Goal: Find specific page/section: Find specific page/section

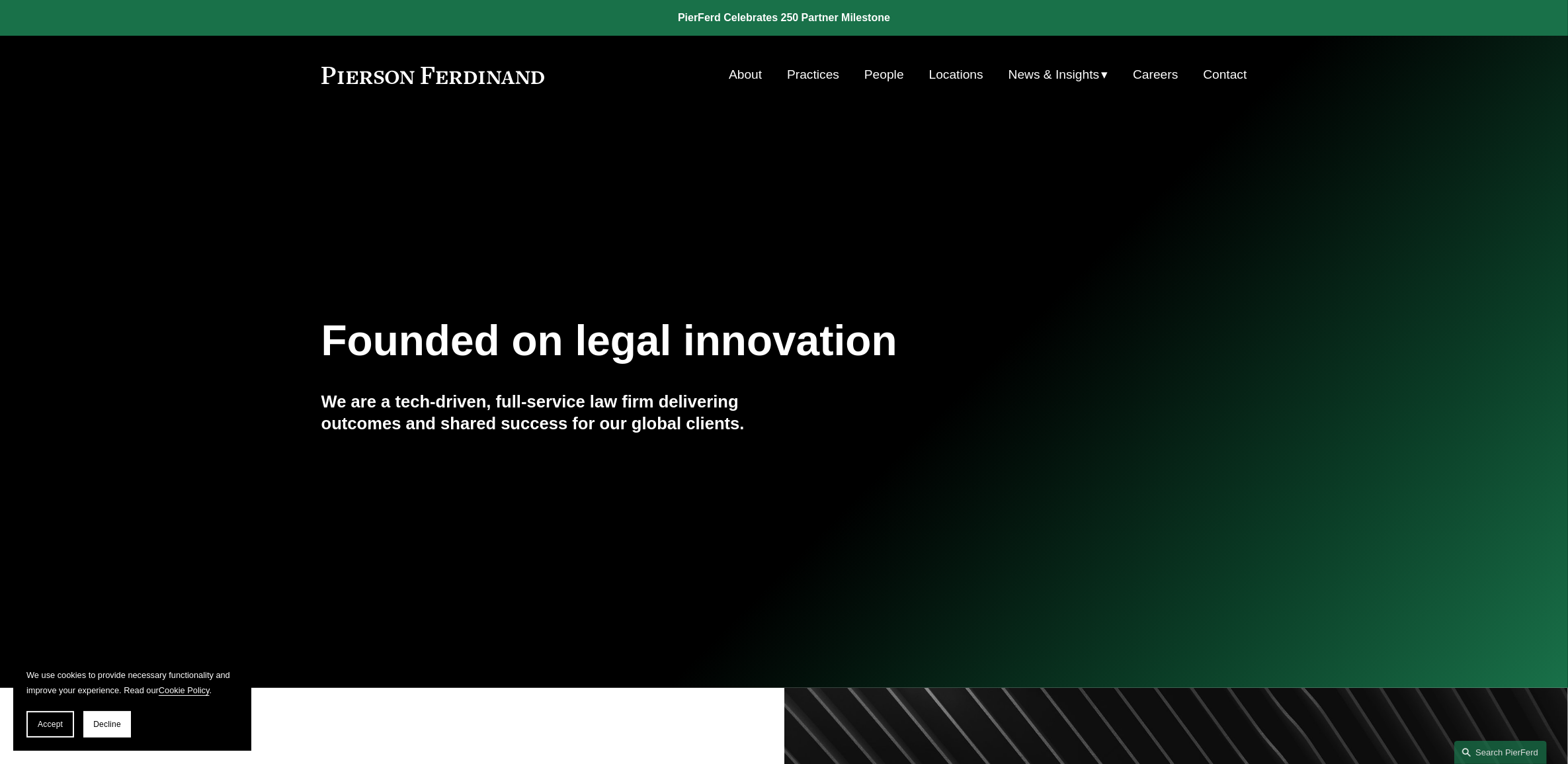
click at [882, 79] on link "People" at bounding box center [884, 74] width 40 height 25
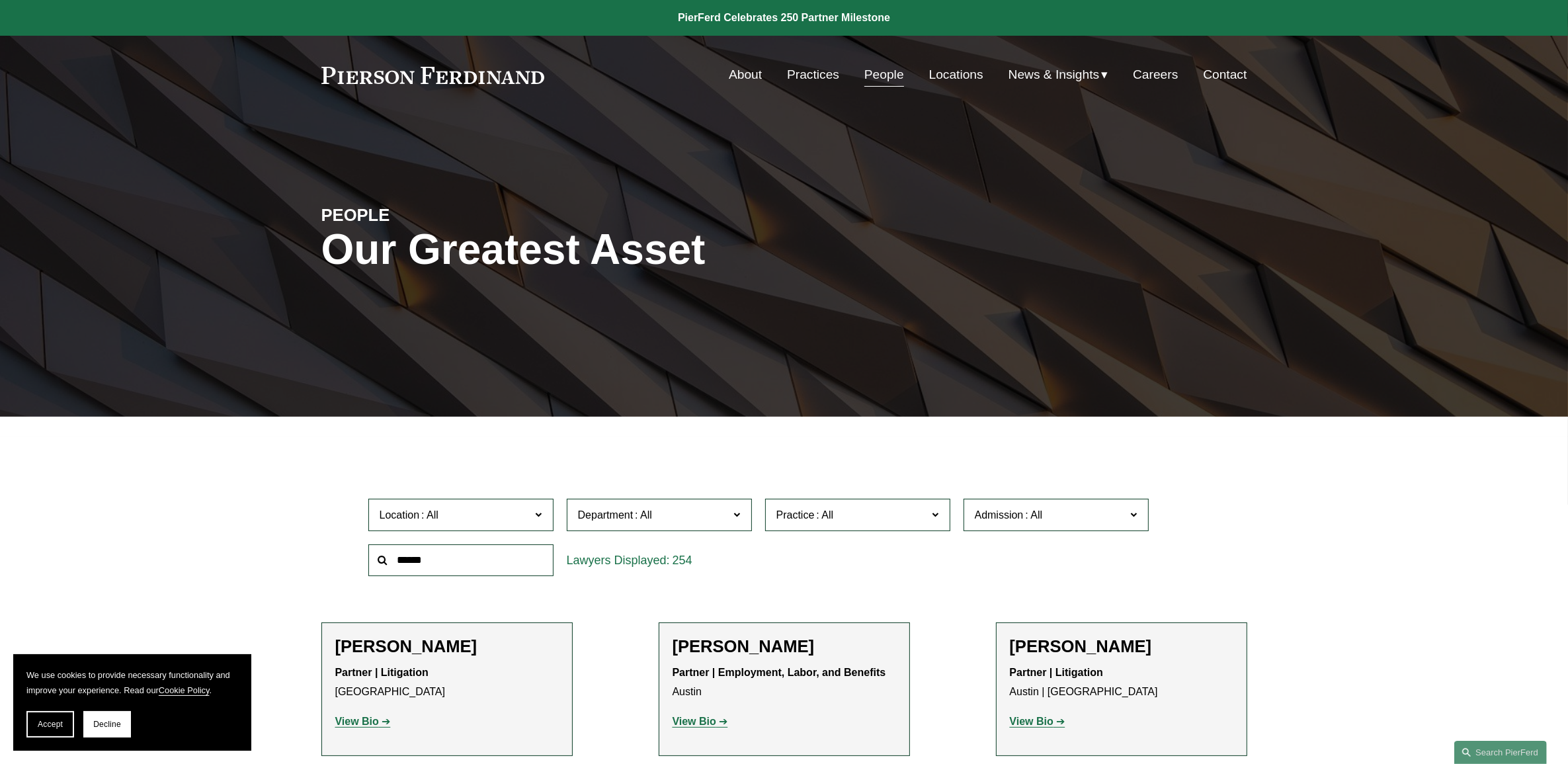
click at [1028, 529] on label "Admission" at bounding box center [1056, 514] width 186 height 32
click at [830, 524] on label "Practice" at bounding box center [857, 514] width 186 height 32
click at [0, 0] on link "Healthcare" at bounding box center [0, 0] width 0 height 0
drag, startPoint x: 611, startPoint y: 281, endPoint x: 591, endPoint y: 279, distance: 20.1
